Goal: Navigation & Orientation: Find specific page/section

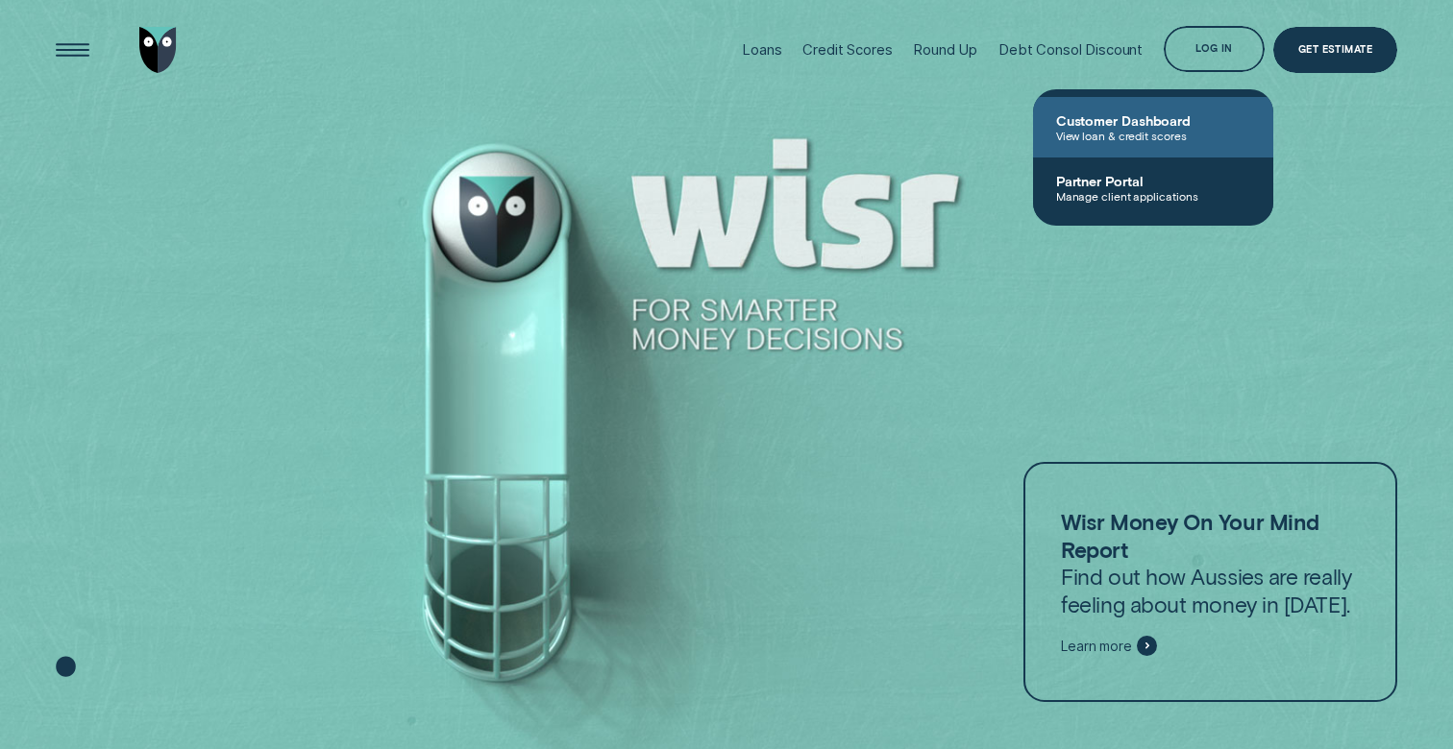
click at [1128, 121] on span "Customer Dashboard" at bounding box center [1153, 120] width 194 height 16
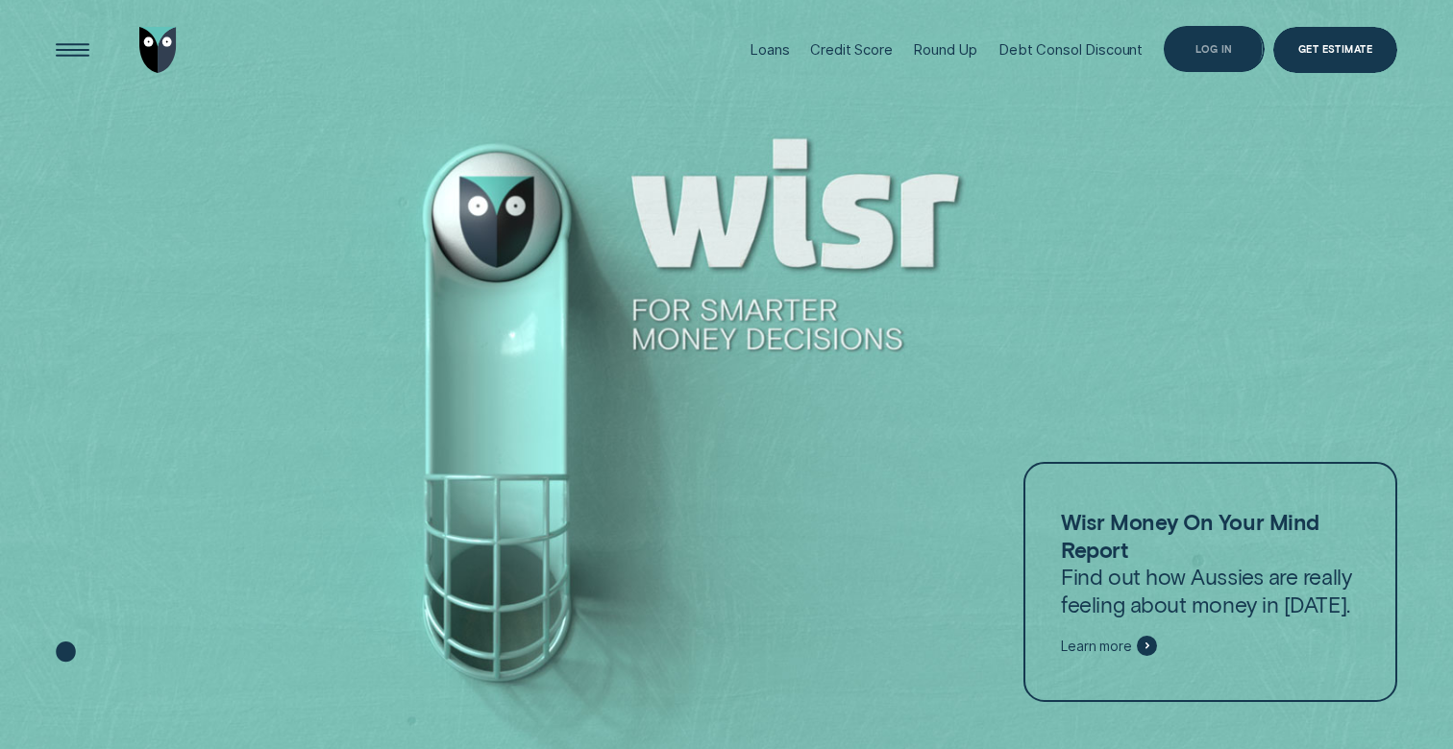
click at [1208, 50] on div "Log in" at bounding box center [1213, 49] width 37 height 9
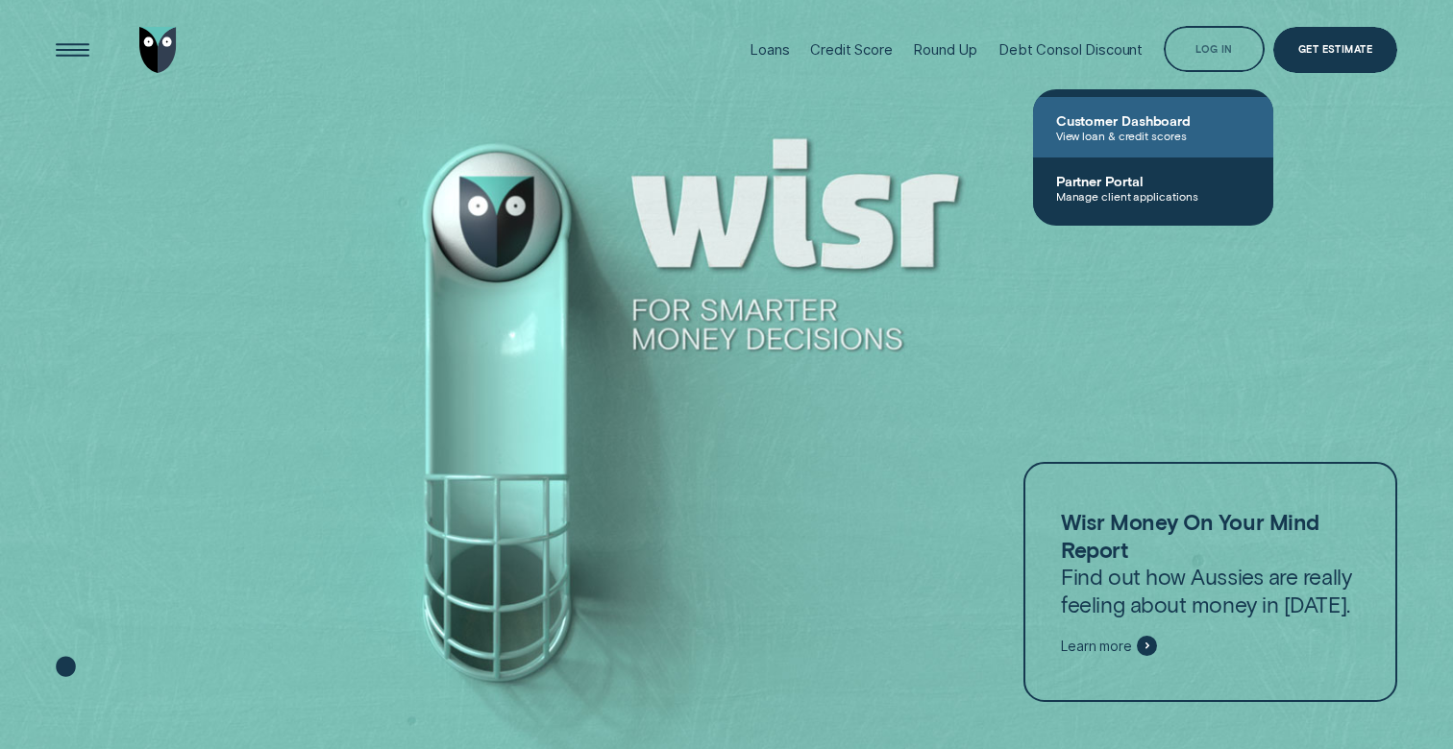
click at [1143, 106] on link "Customer Dashboard View loan & credit scores" at bounding box center [1153, 127] width 240 height 61
